Goal: Task Accomplishment & Management: Complete application form

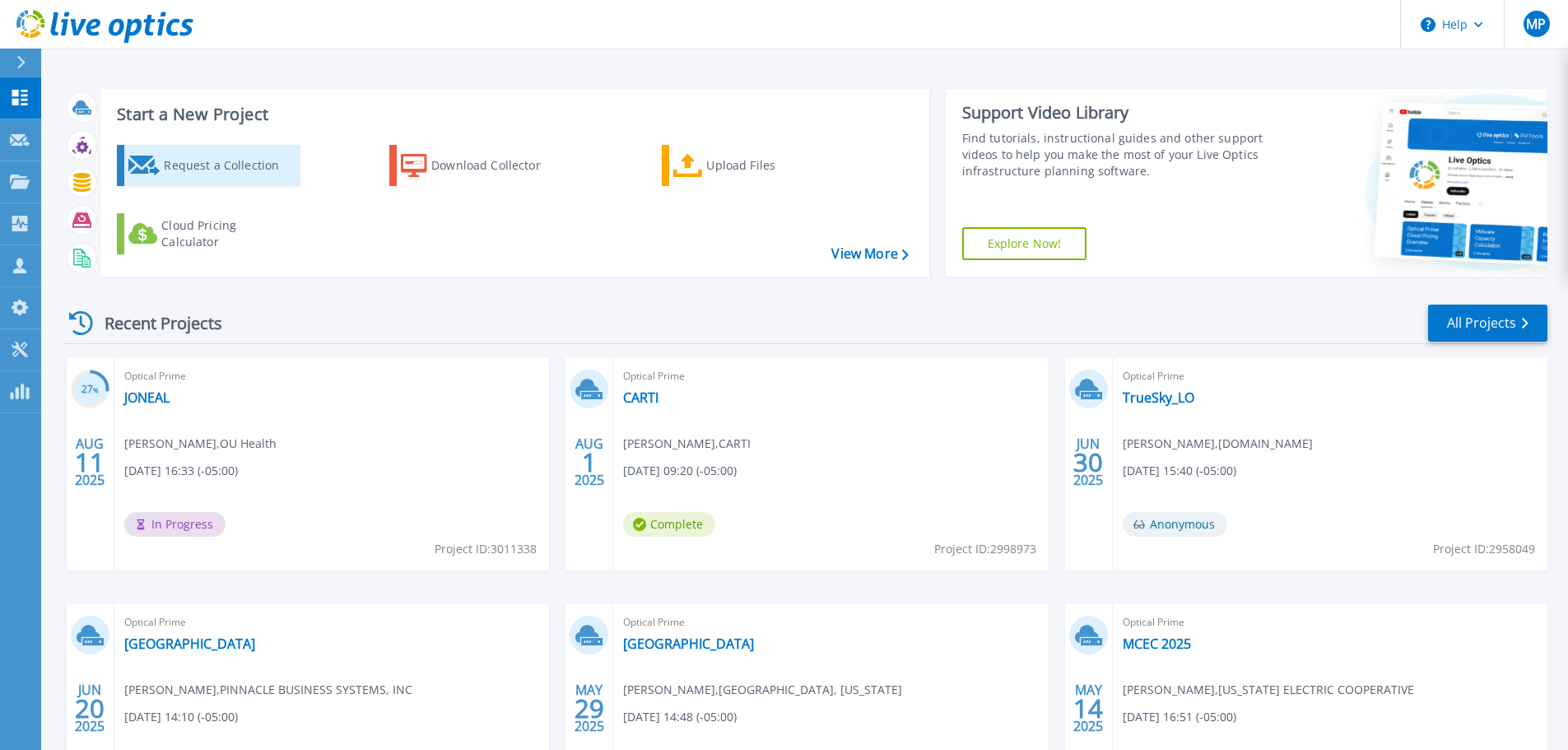
click at [205, 172] on div "Request a Collection" at bounding box center [229, 165] width 132 height 33
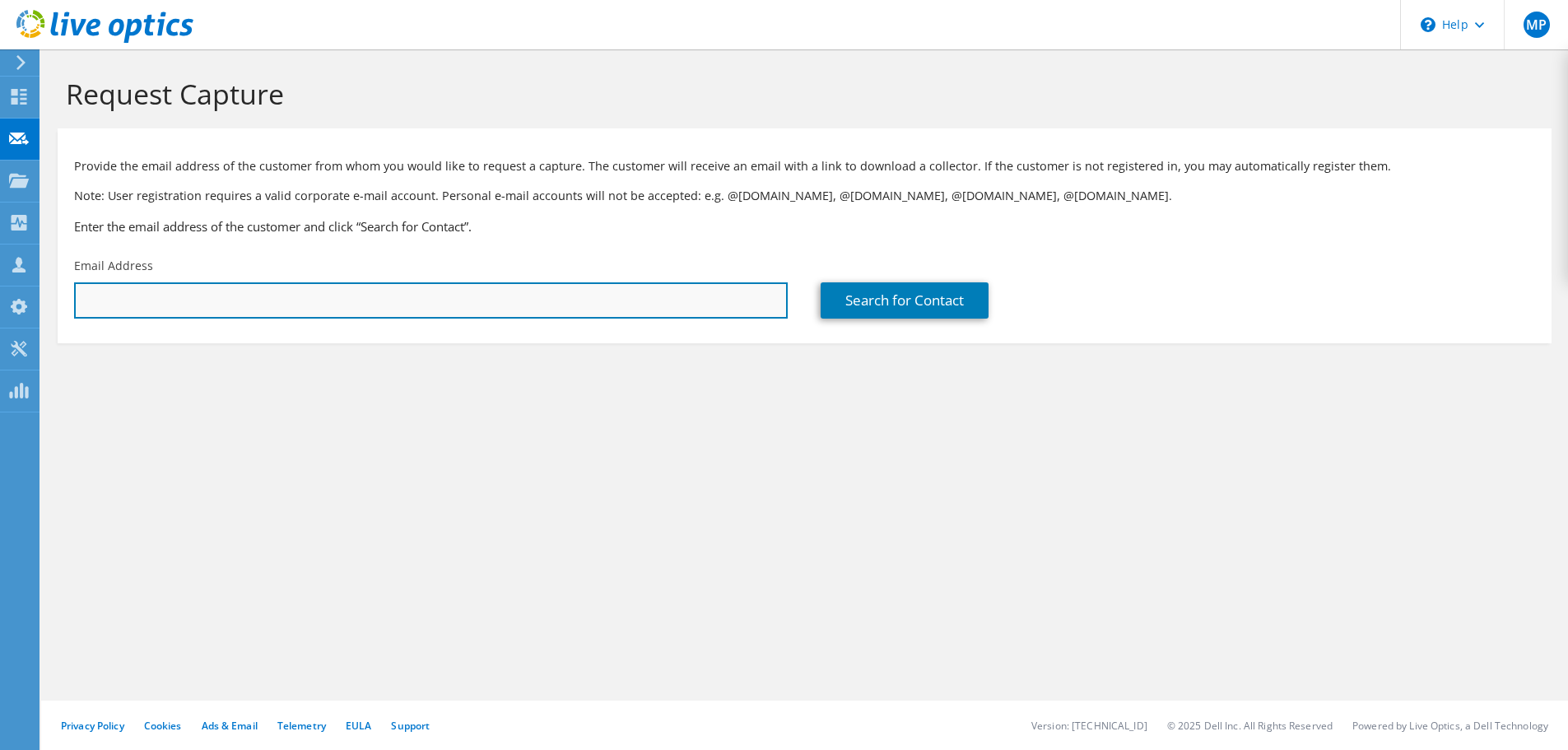
click at [721, 294] on input "text" at bounding box center [431, 300] width 714 height 36
type input "[PERSON_NAME][EMAIL_ADDRESS][PERSON_NAME][DOMAIN_NAME]"
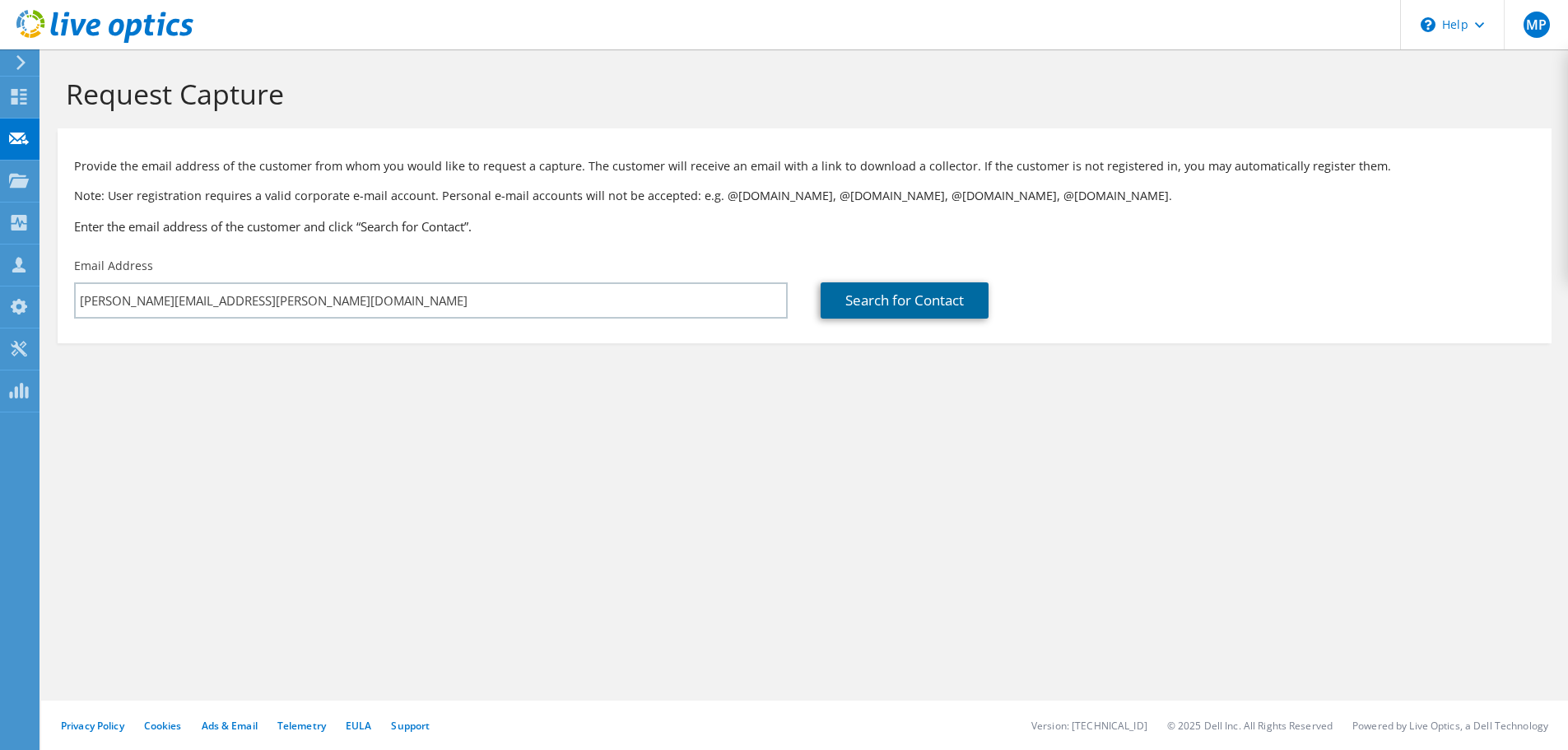
click at [926, 296] on link "Search for Contact" at bounding box center [904, 300] width 168 height 36
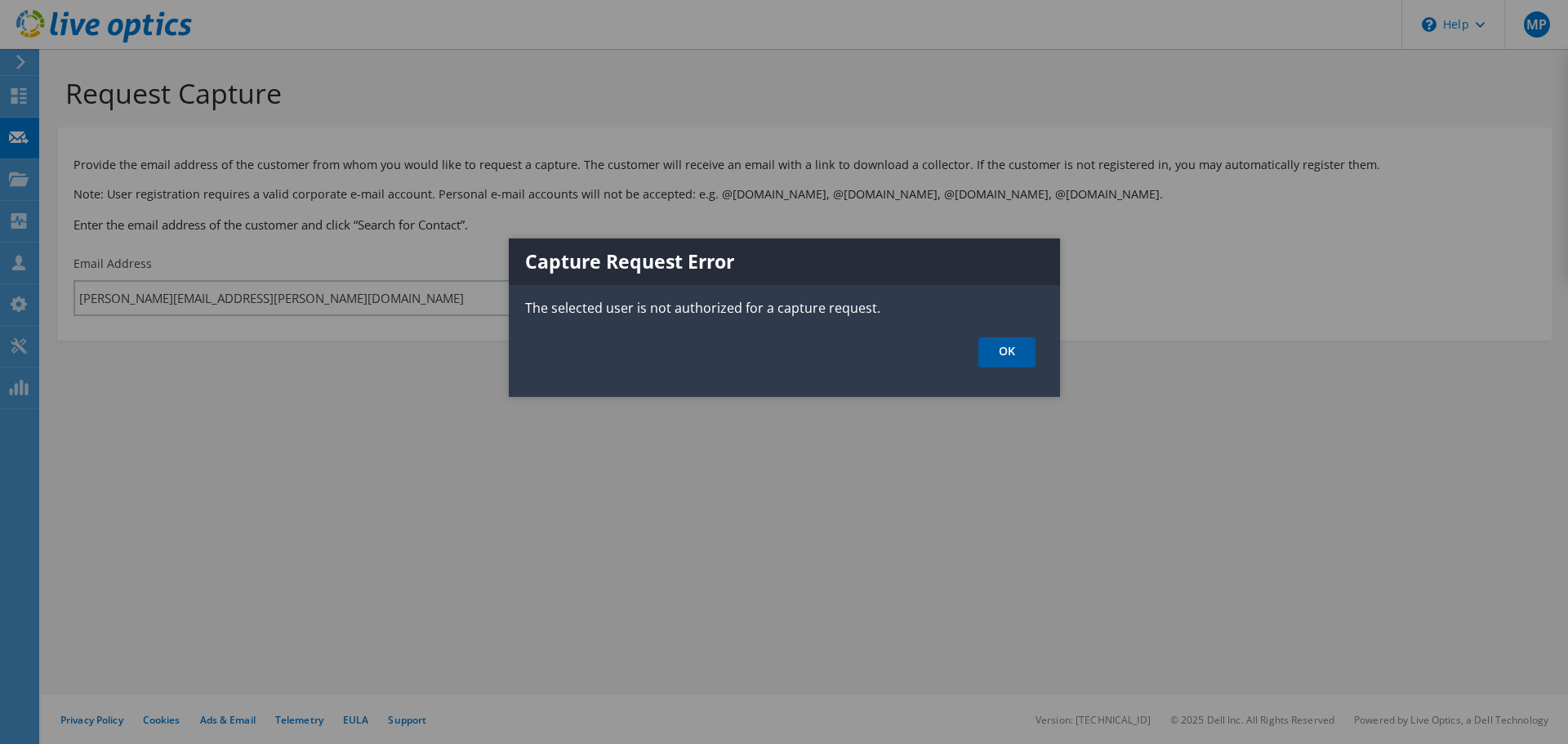
click at [1005, 346] on link "OK" at bounding box center [1006, 352] width 57 height 30
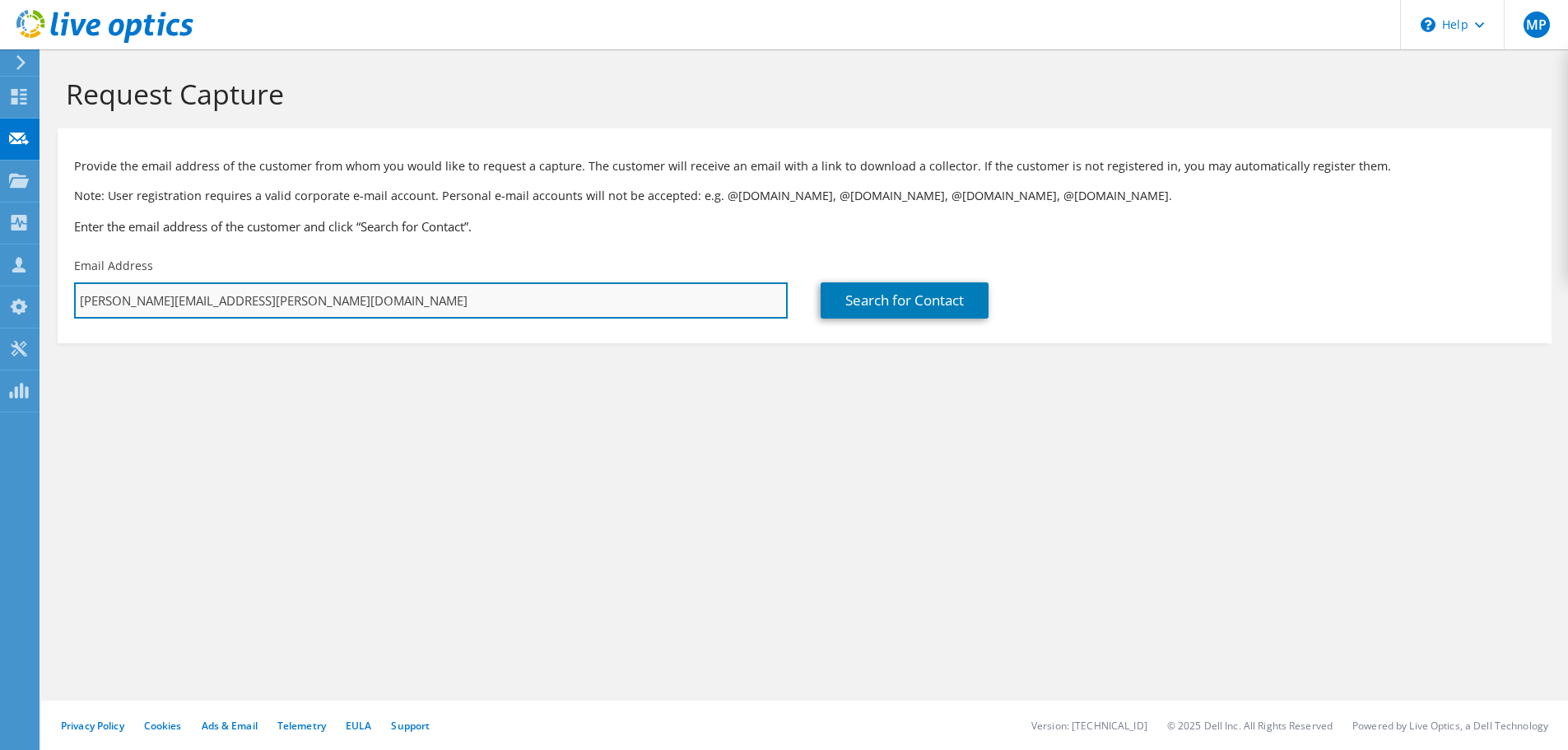
click at [307, 296] on input "[PERSON_NAME][EMAIL_ADDRESS][PERSON_NAME][DOMAIN_NAME]" at bounding box center [431, 300] width 714 height 36
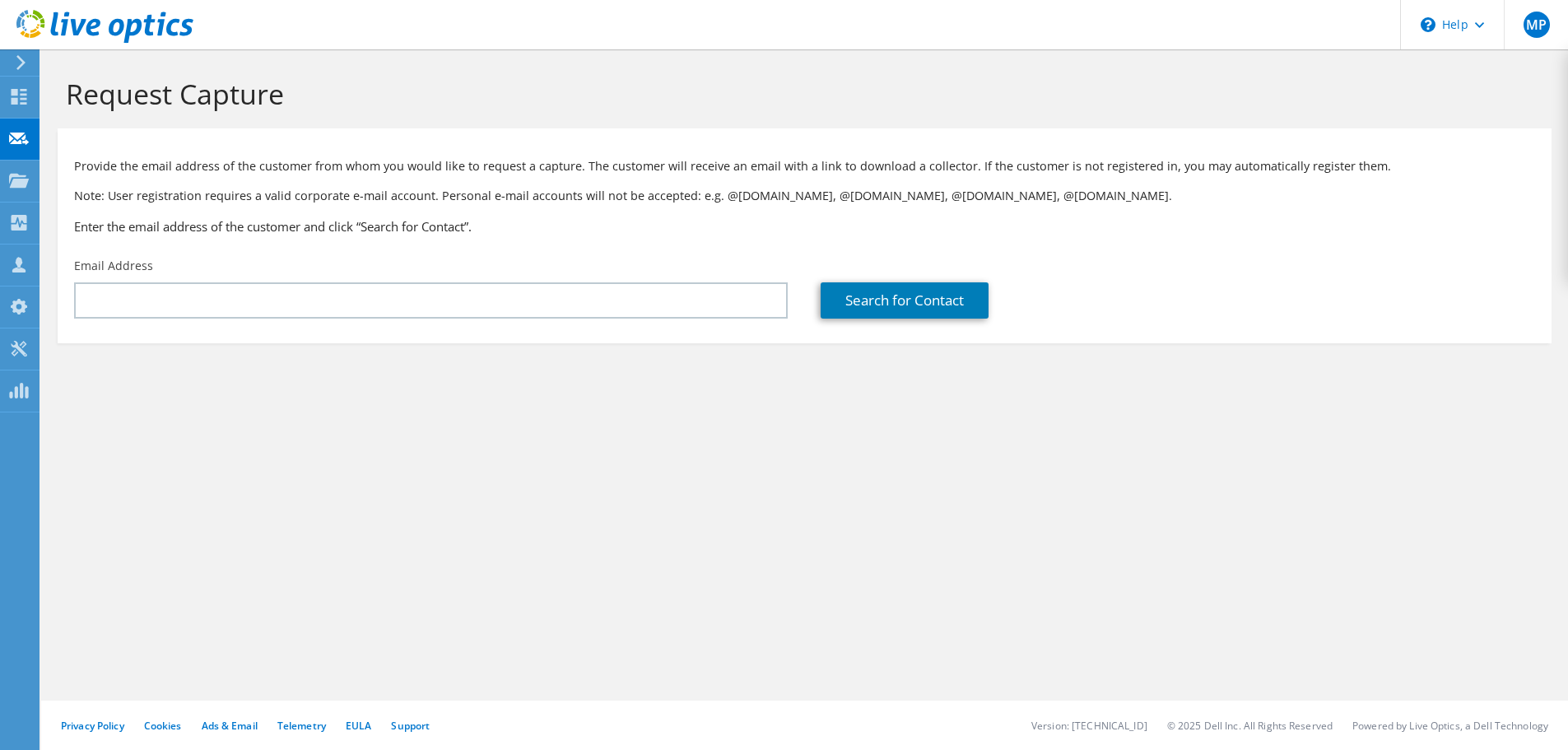
click at [1399, 462] on div "Request Capture Provide the email address of the customer from whom you would l…" at bounding box center [805, 399] width 1527 height 701
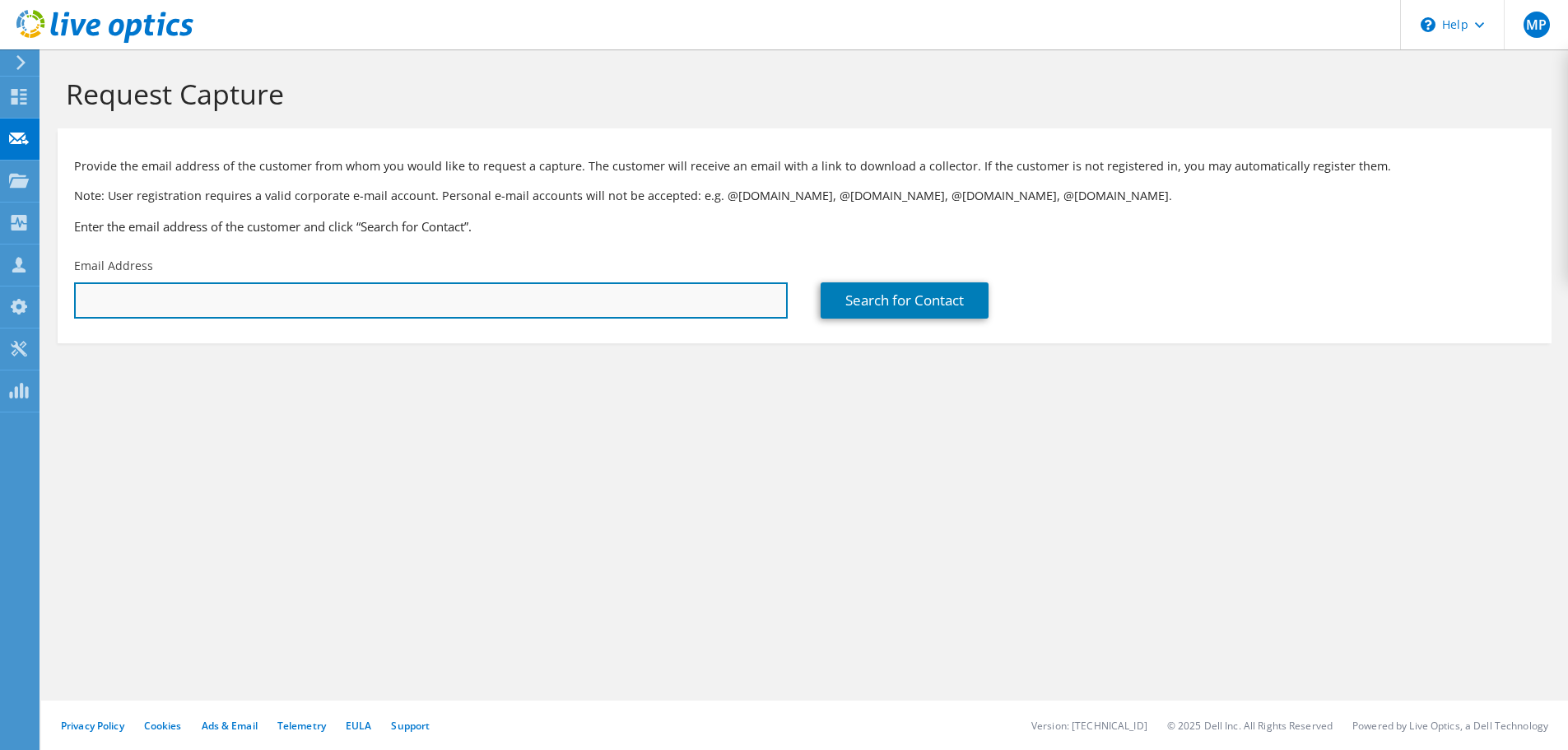
click at [453, 303] on input "text" at bounding box center [431, 300] width 714 height 36
paste input "CWestenfelder@cyntergy.com"
type input "CWestenfelder@cyntergy.com"
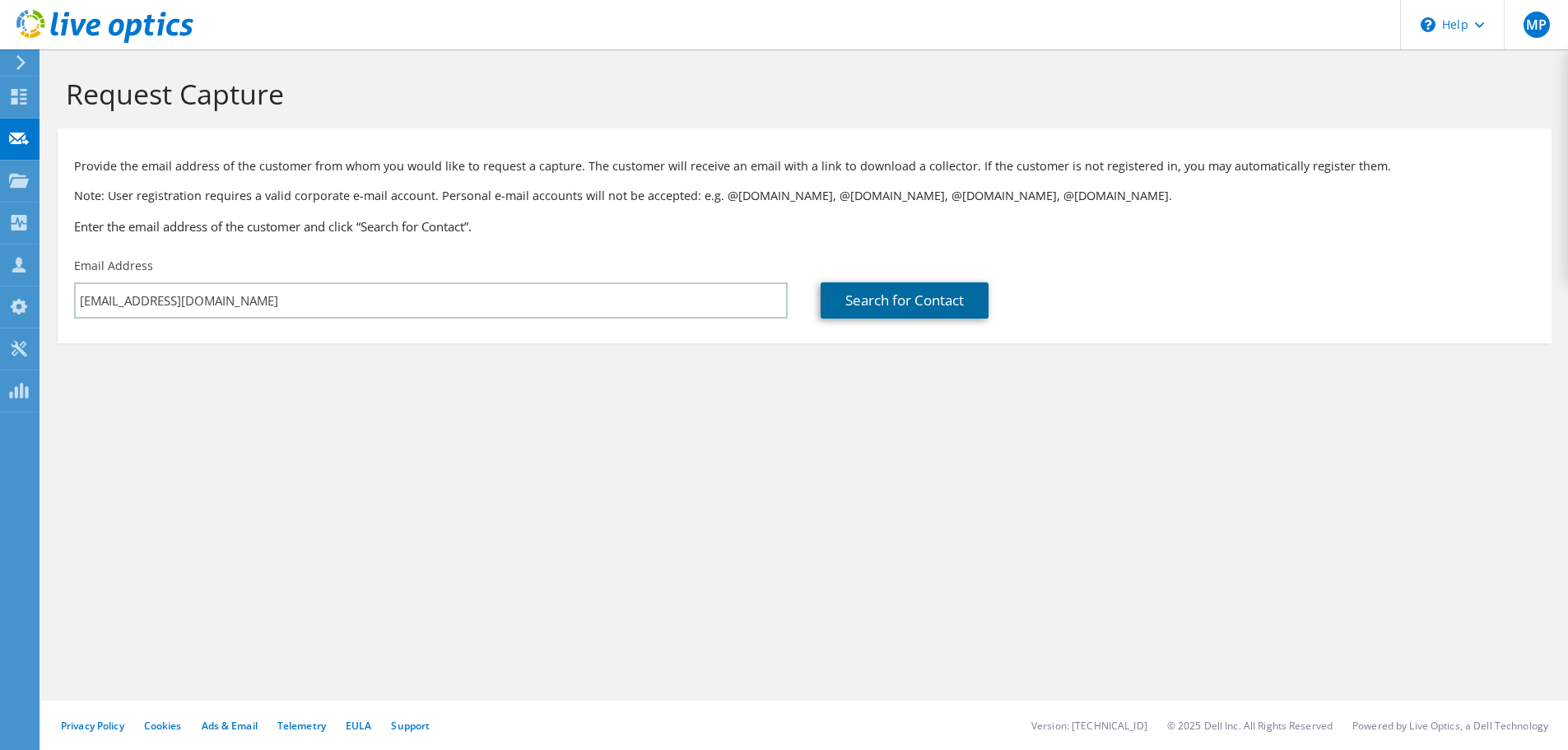
click at [862, 294] on link "Search for Contact" at bounding box center [904, 300] width 168 height 36
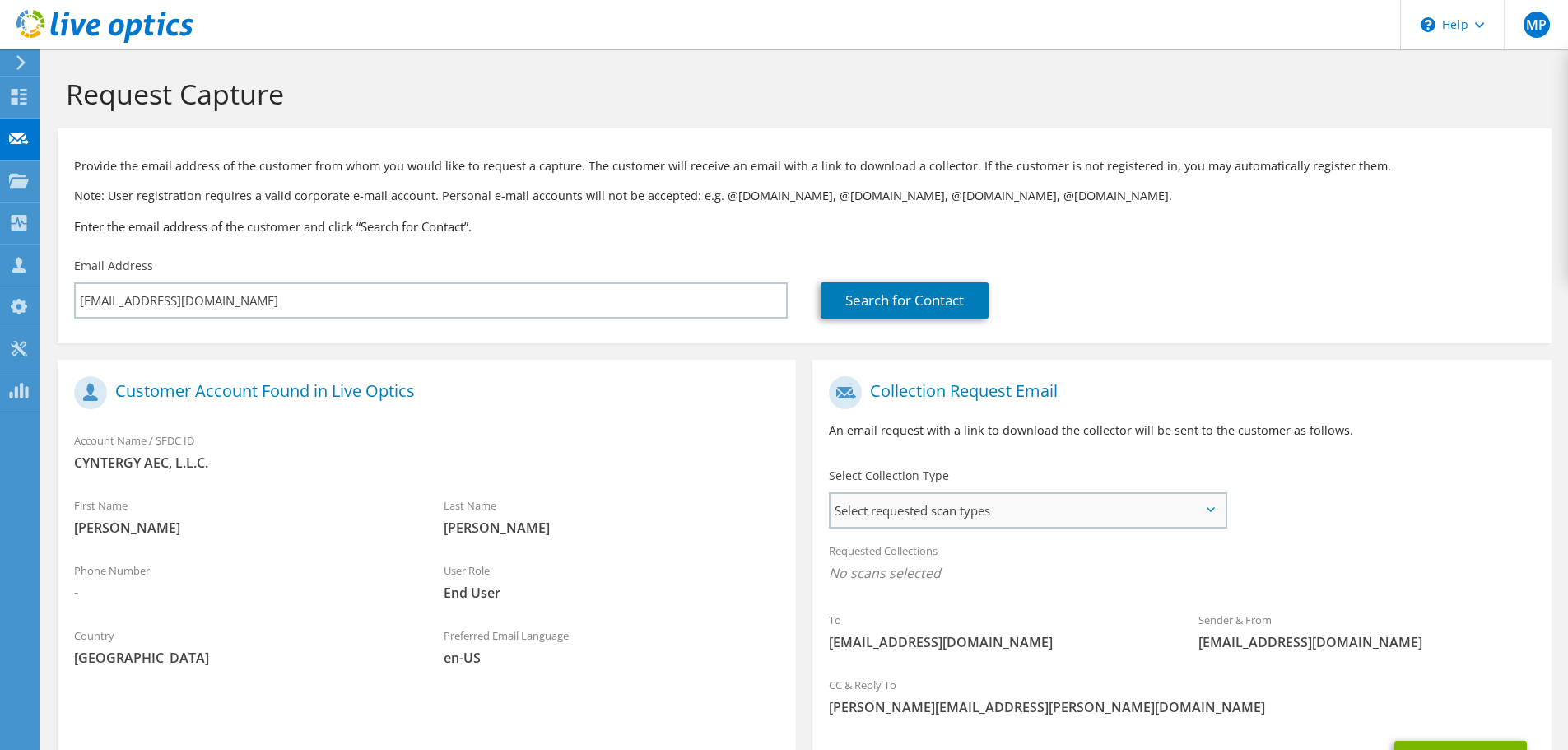
click at [1057, 514] on span "Select requested scan types" at bounding box center [1027, 511] width 394 height 33
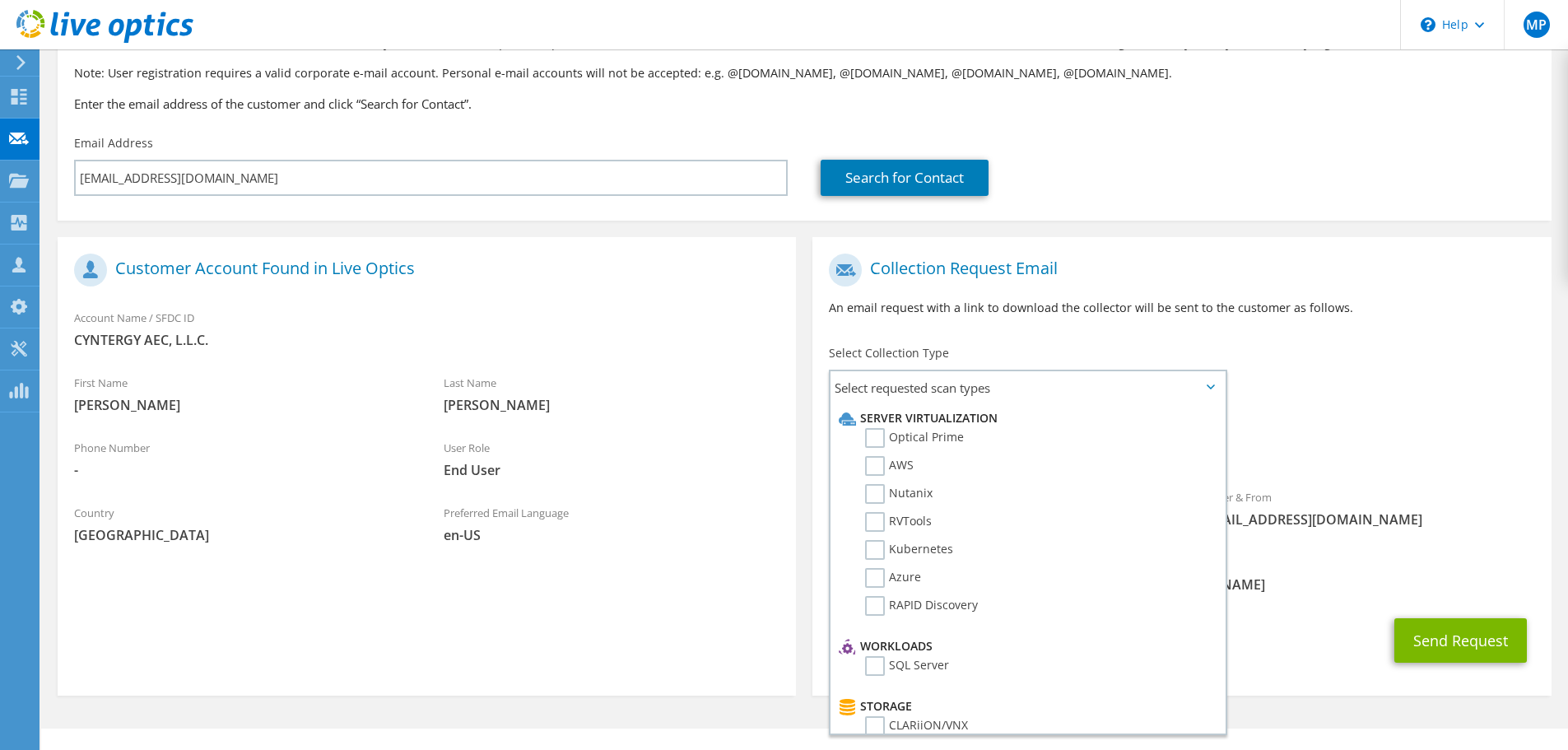
scroll to position [151, 0]
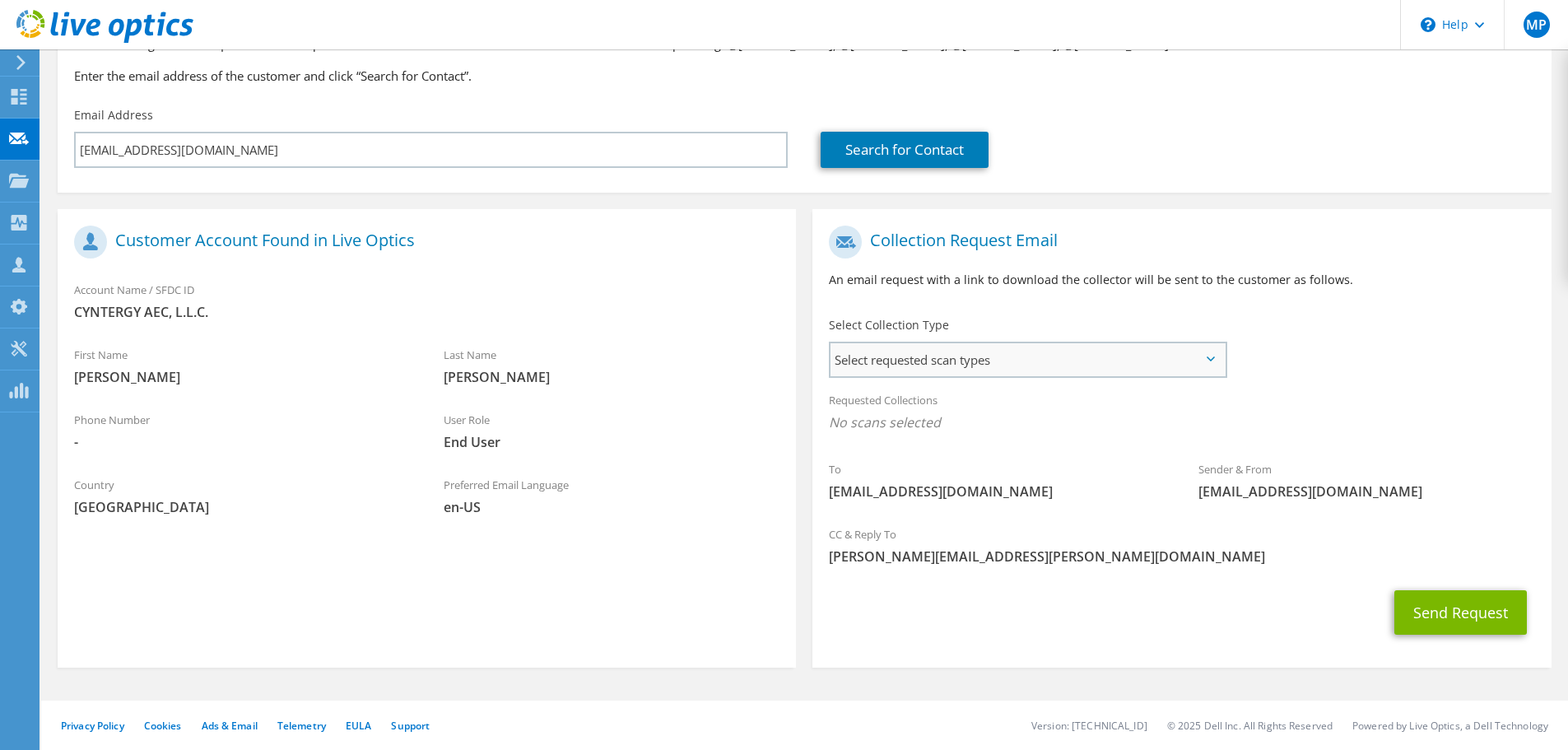
click at [1203, 350] on span "Select requested scan types" at bounding box center [1027, 360] width 394 height 33
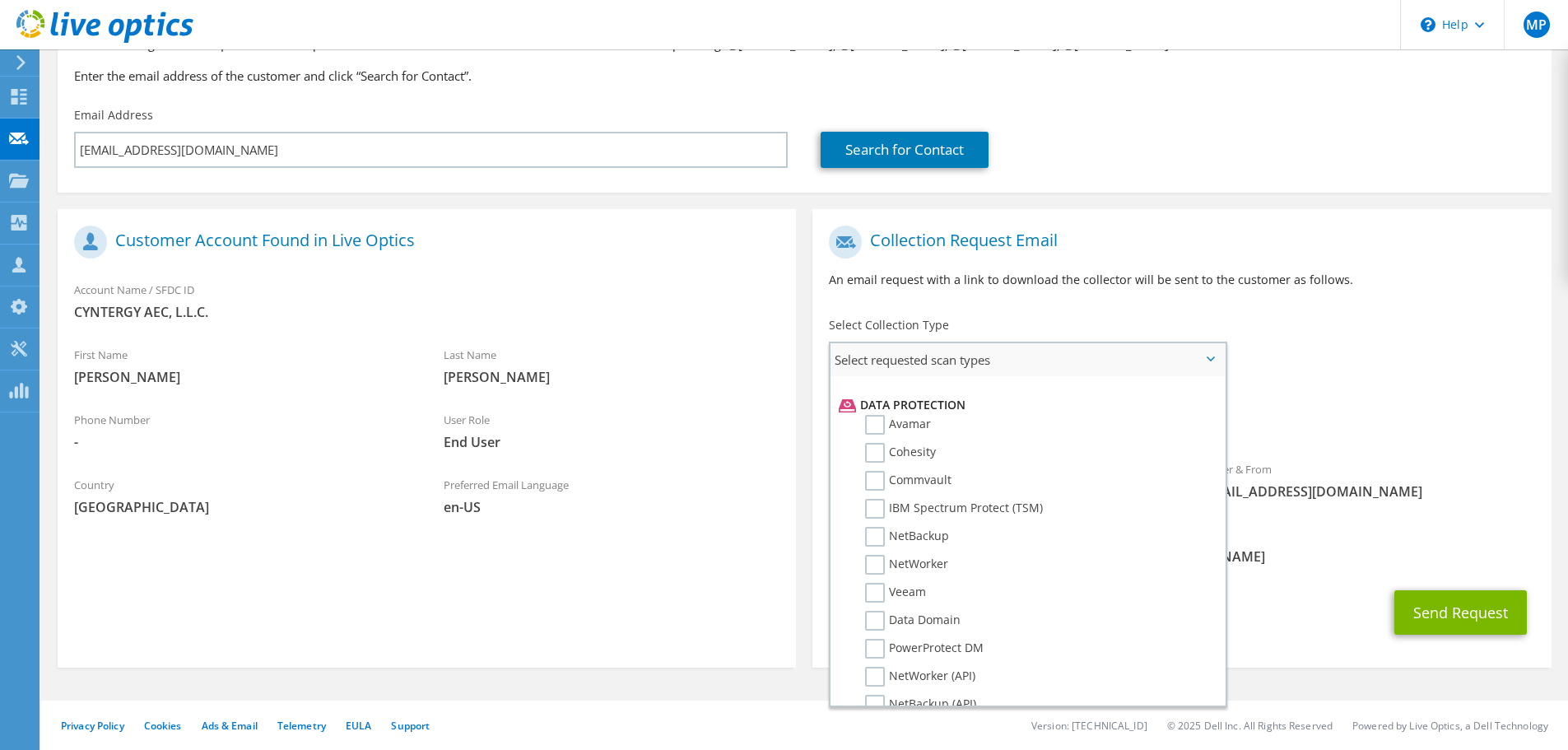
scroll to position [706, 0]
click at [876, 581] on label "Veeam" at bounding box center [896, 584] width 61 height 20
click at [0, 0] on input "Veeam" at bounding box center [0, 0] width 0 height 0
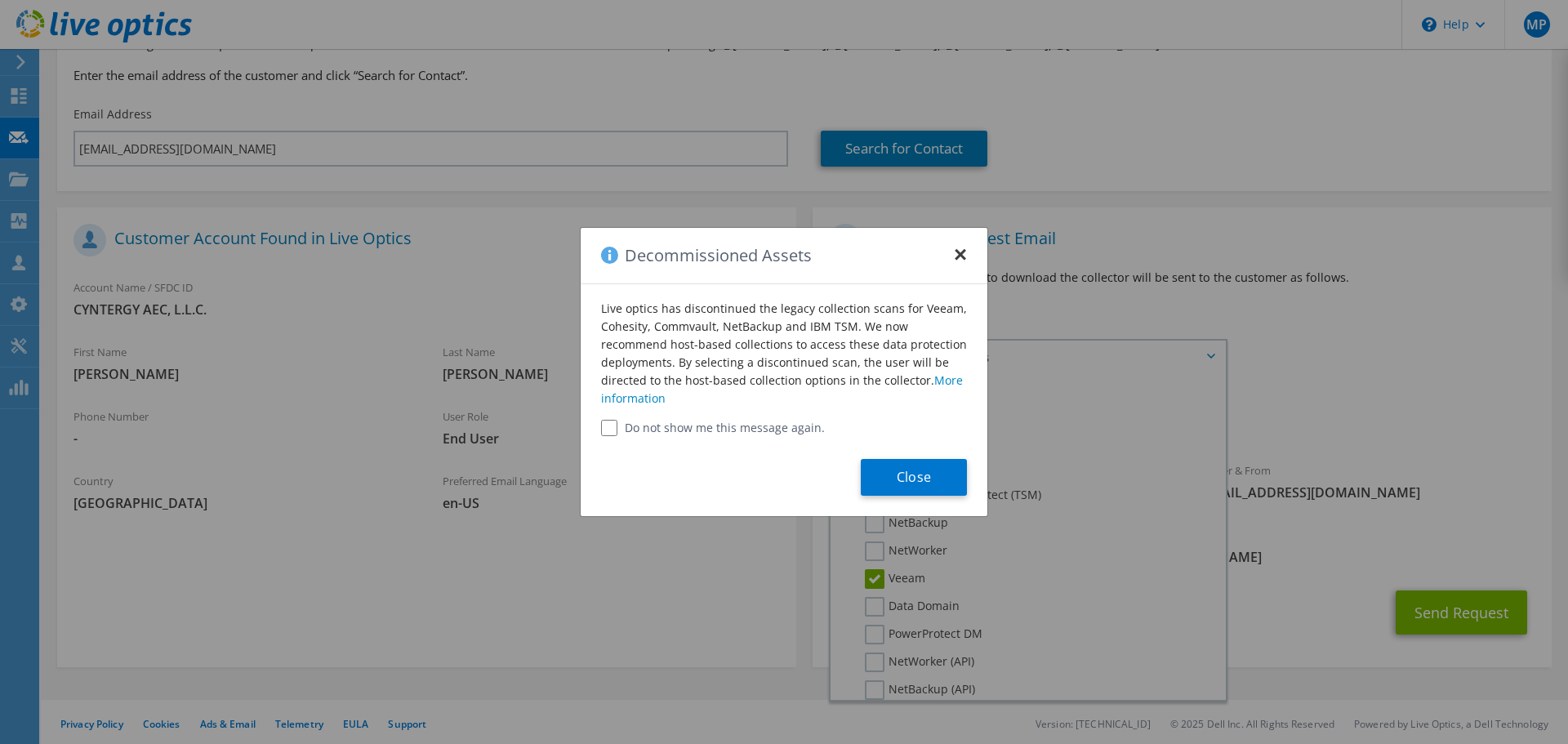
click at [960, 256] on button "×" at bounding box center [960, 250] width 13 height 13
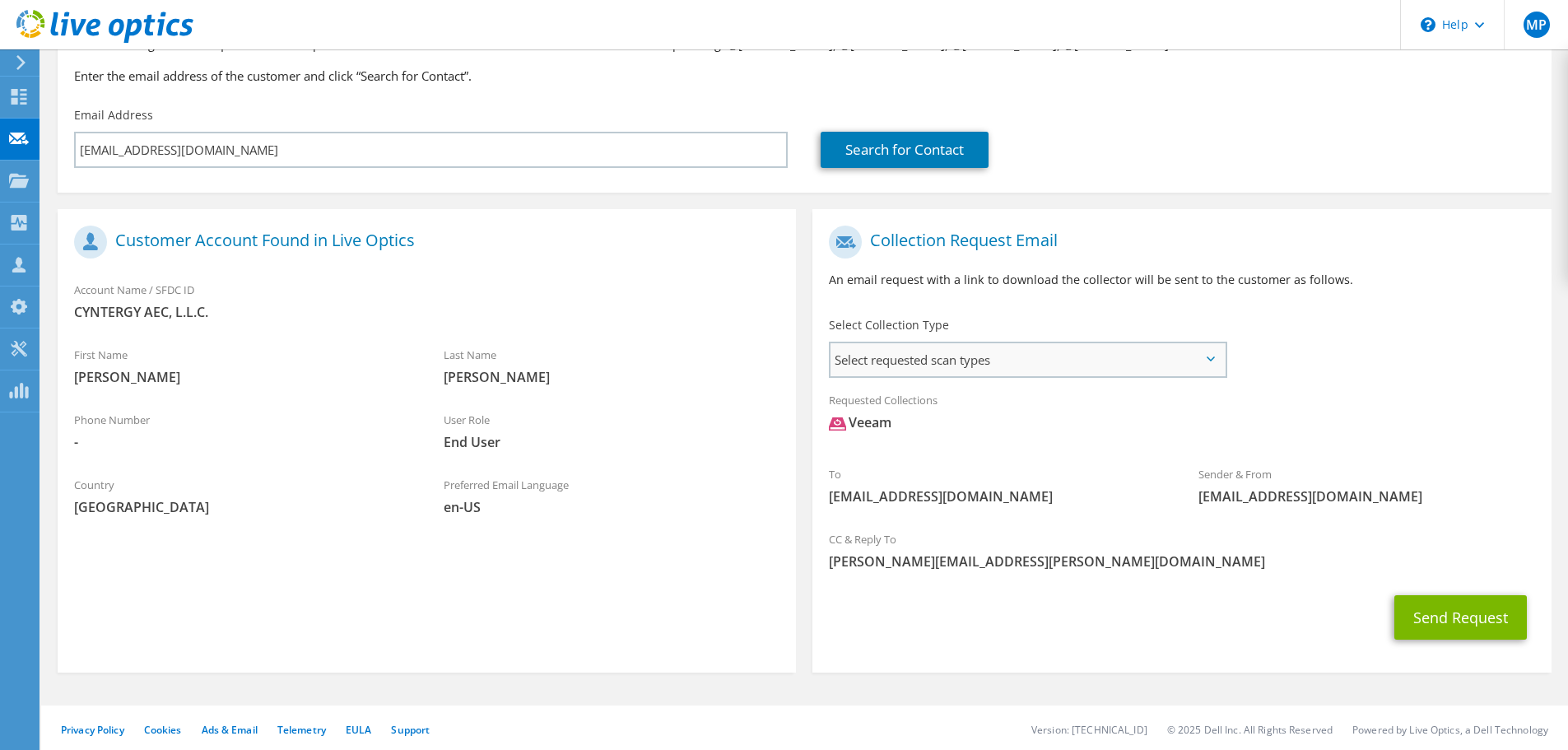
click at [973, 353] on span "Select requested scan types" at bounding box center [1027, 360] width 394 height 33
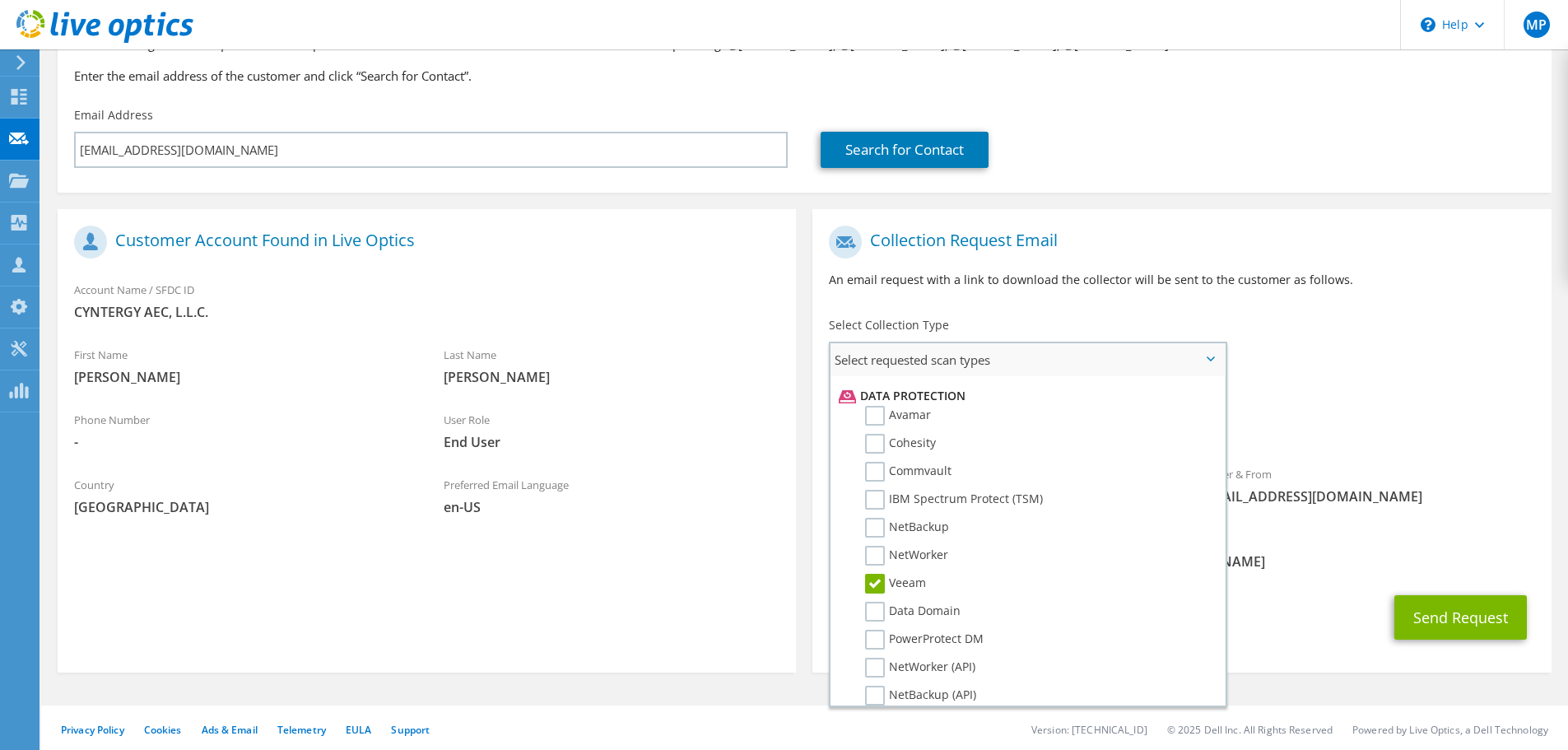
click at [870, 583] on label "Veeam" at bounding box center [896, 584] width 61 height 20
click at [0, 0] on input "Veeam" at bounding box center [0, 0] width 0 height 0
click at [1257, 458] on div "Sender & From liveoptics@liveoptics.com" at bounding box center [1367, 481] width 370 height 57
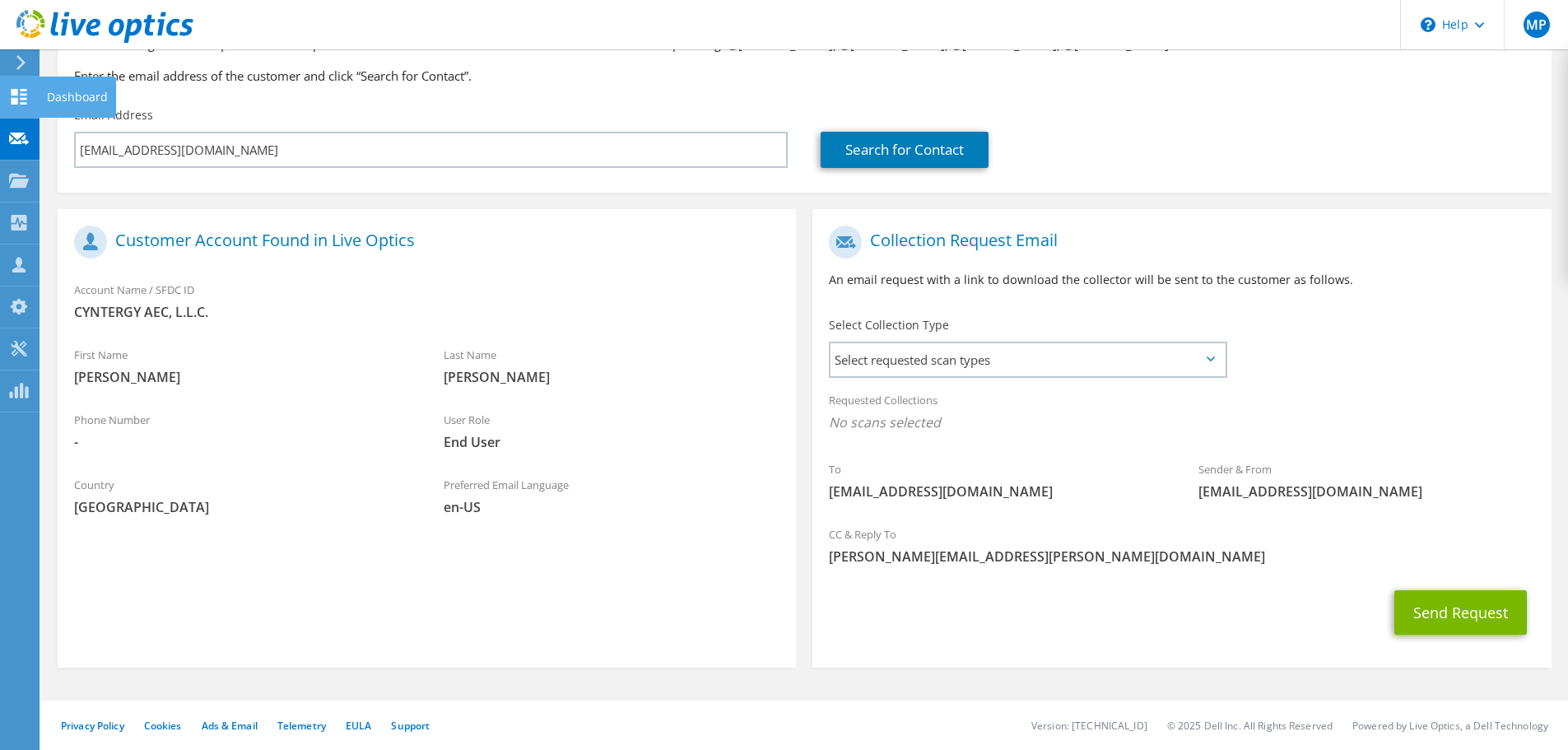
click at [23, 94] on use at bounding box center [20, 97] width 16 height 16
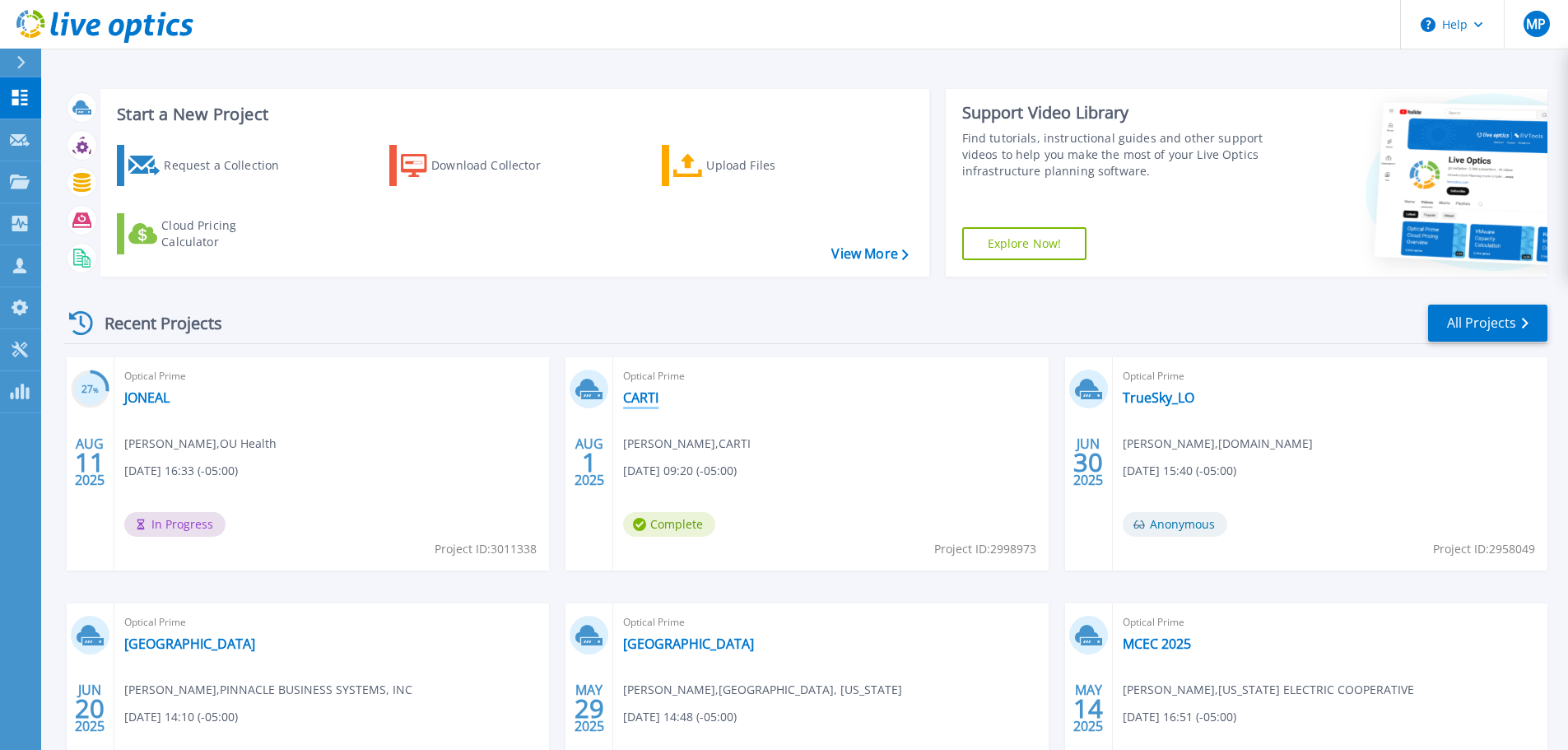
click at [642, 398] on link "CARTI" at bounding box center [641, 398] width 35 height 17
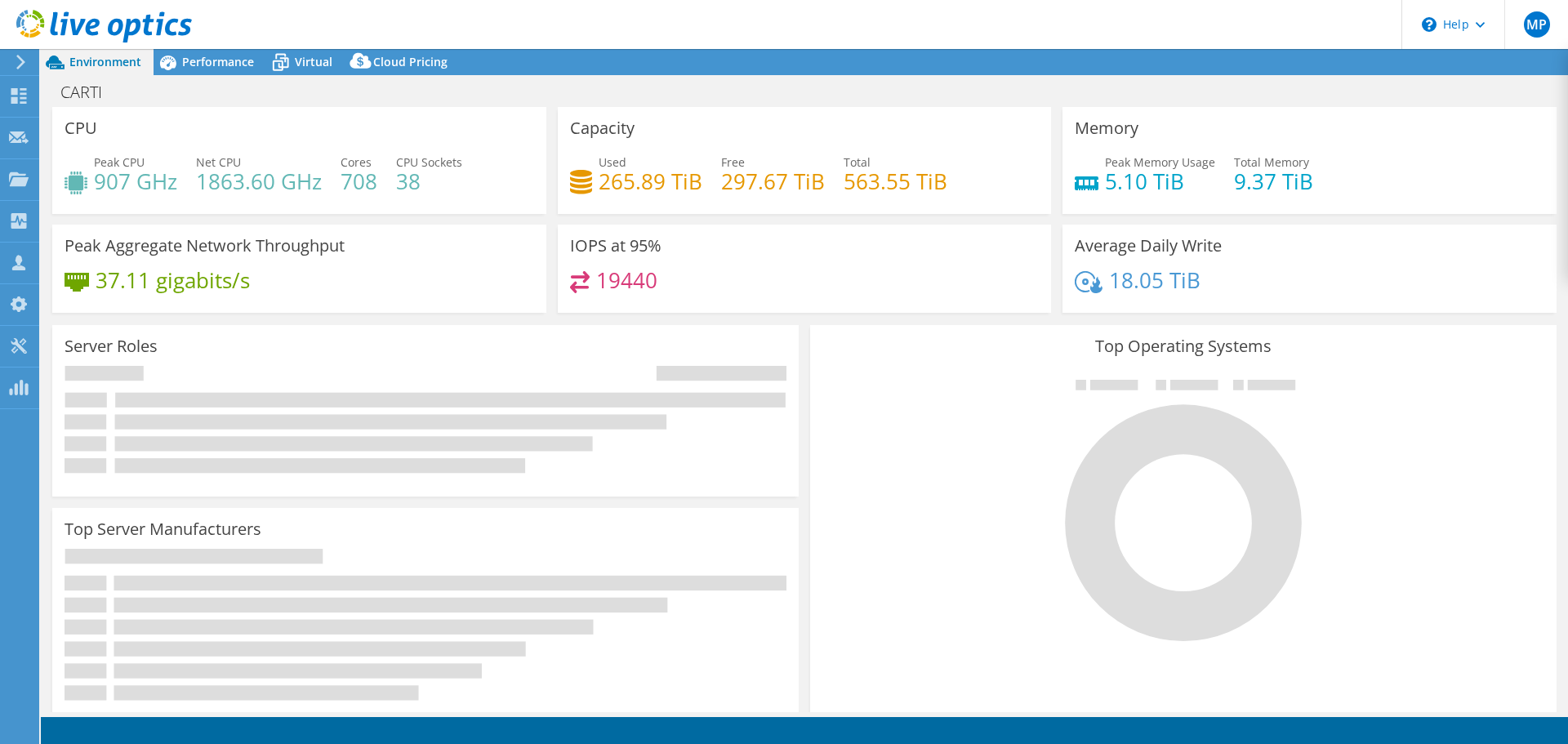
select select "USD"
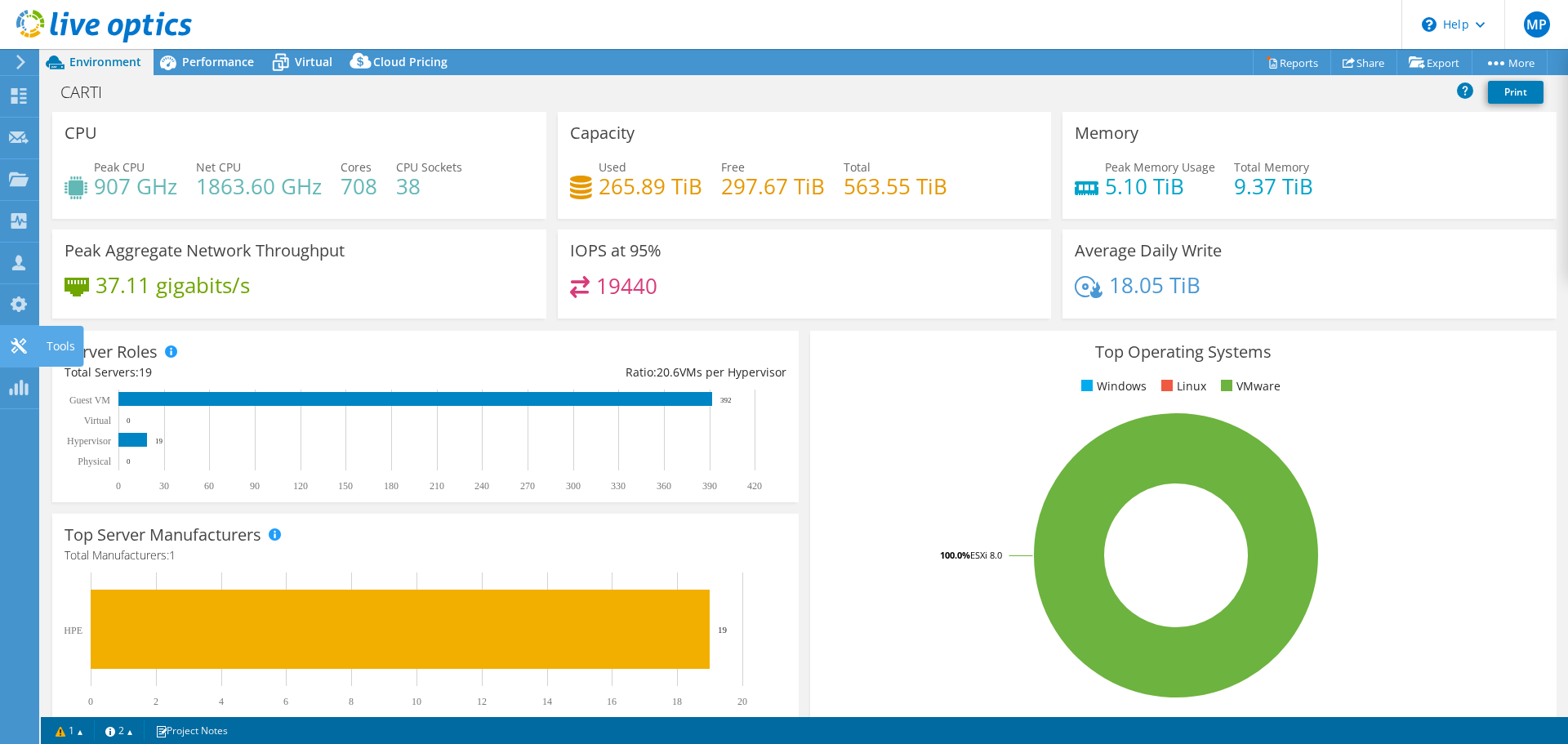
click at [28, 351] on icon at bounding box center [18, 346] width 19 height 16
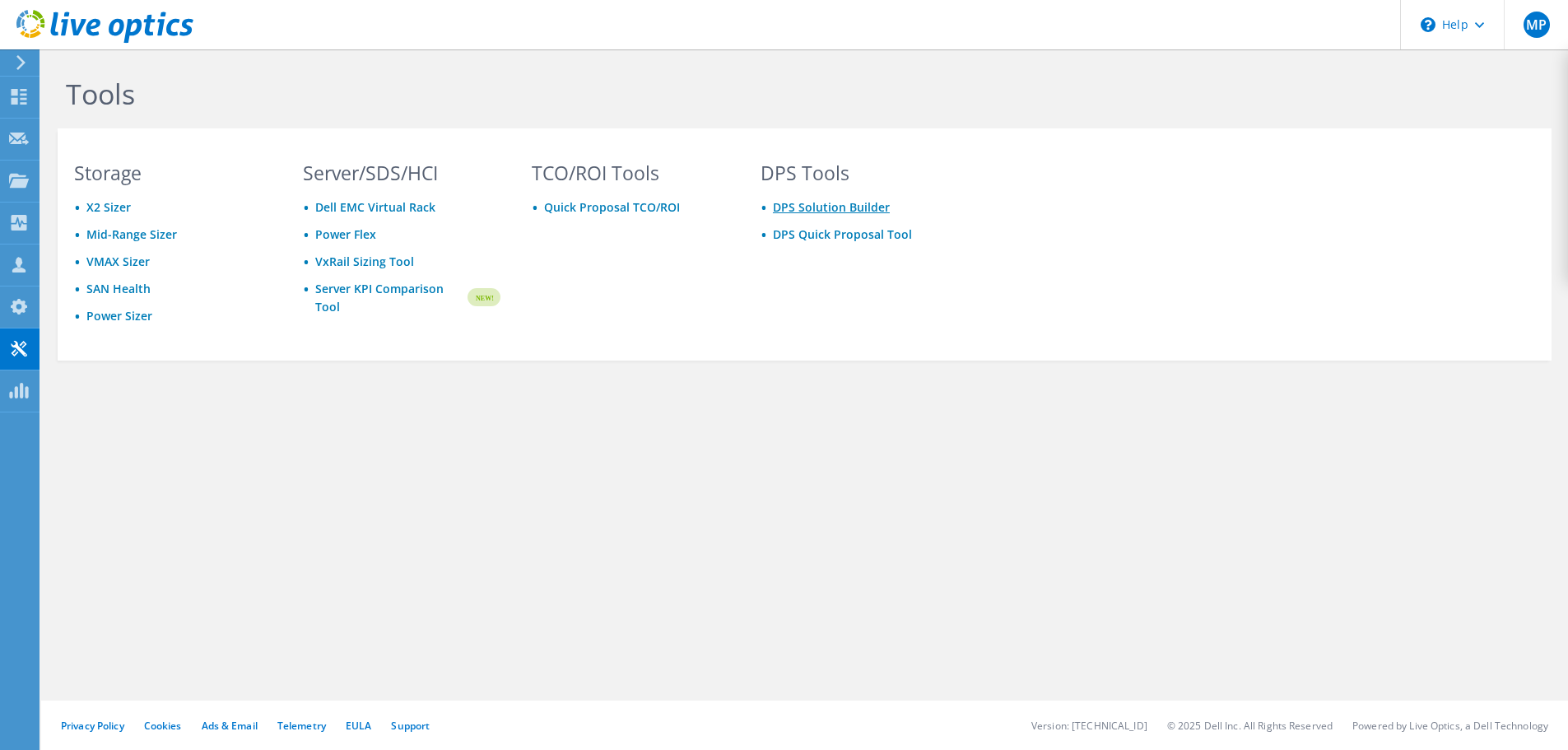
click at [819, 207] on link "DPS Solution Builder" at bounding box center [831, 207] width 116 height 16
click at [840, 231] on link "DPS Quick Proposal Tool" at bounding box center [843, 234] width 139 height 16
